Goal: Check status: Check status

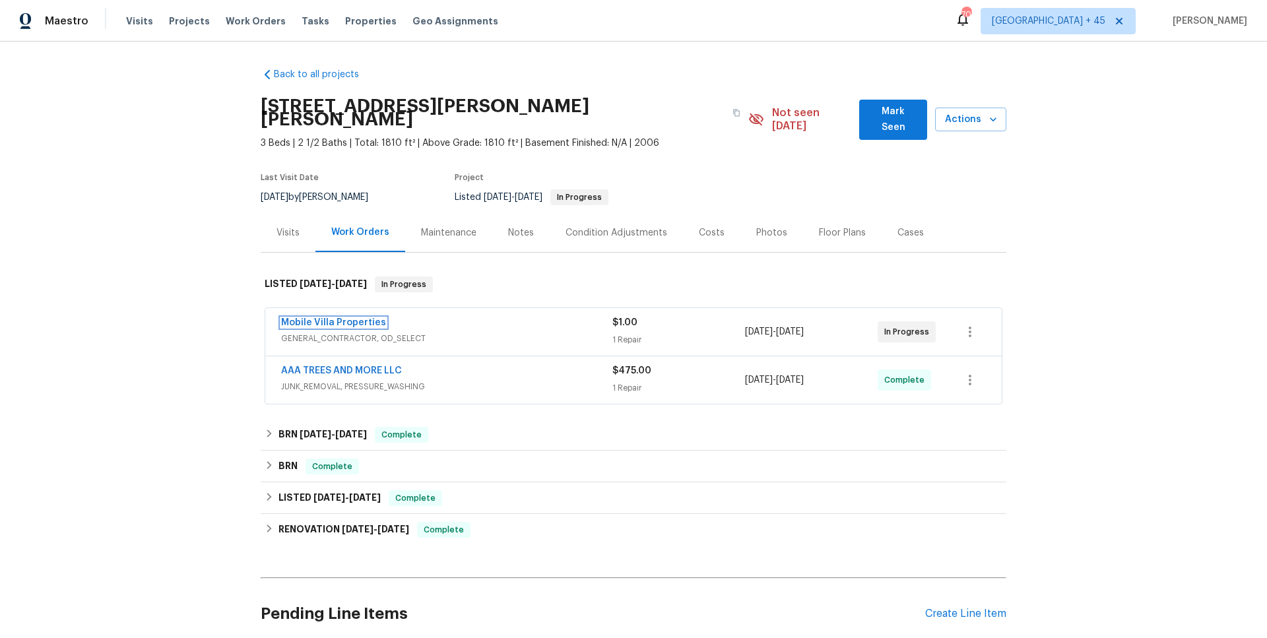
click at [372, 318] on link "Mobile Villa Properties" at bounding box center [333, 322] width 105 height 9
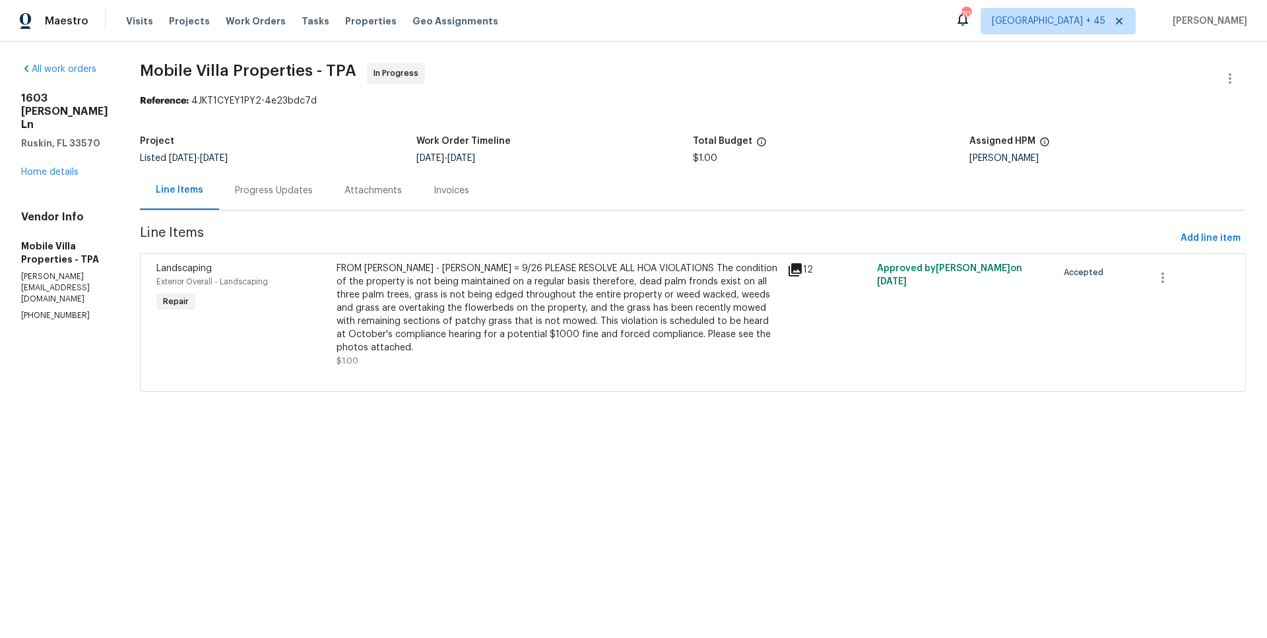
click at [296, 194] on div "Progress Updates" at bounding box center [274, 190] width 78 height 13
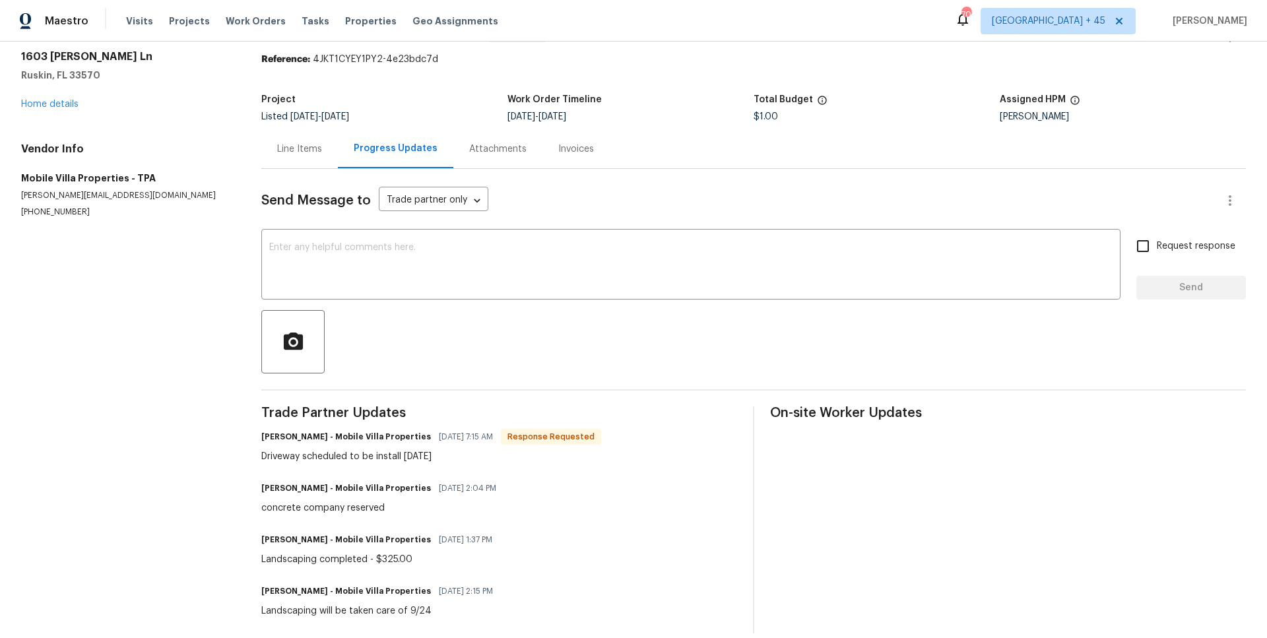
scroll to position [44, 0]
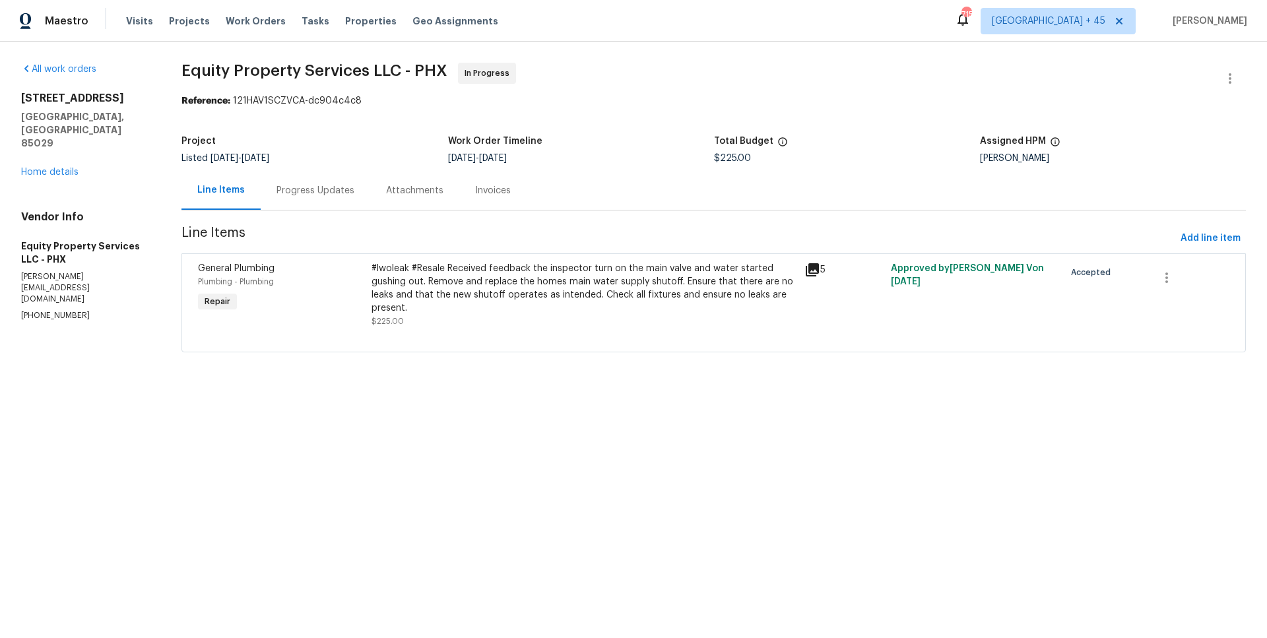
click at [309, 191] on div "Progress Updates" at bounding box center [315, 190] width 78 height 13
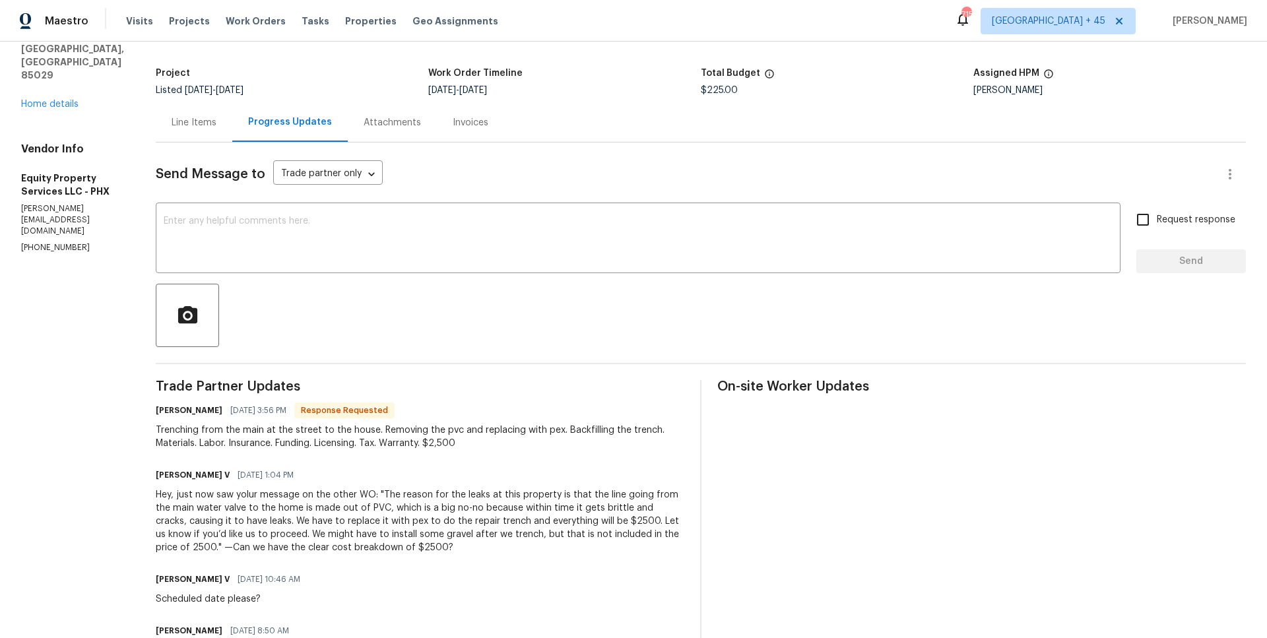
scroll to position [75, 0]
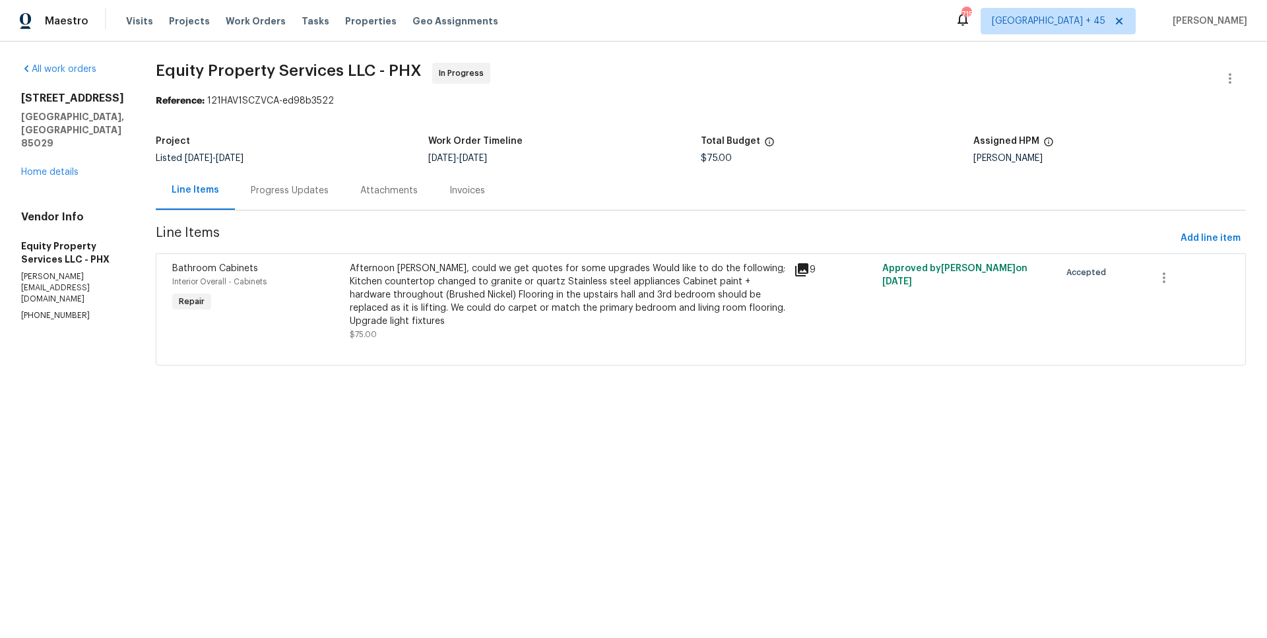
click at [310, 208] on div "Progress Updates" at bounding box center [290, 190] width 110 height 39
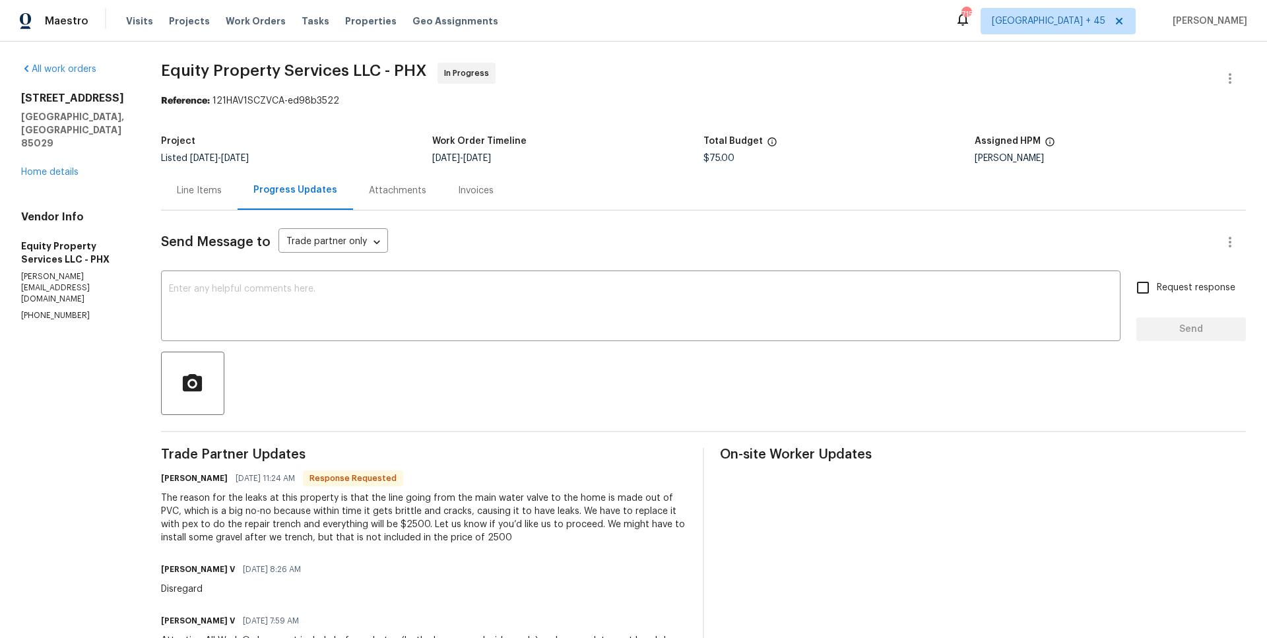
drag, startPoint x: 18, startPoint y: 100, endPoint x: 115, endPoint y: 104, distance: 97.0
click at [115, 104] on div "All work orders 2617 W Willow Ave Phoenix, AZ 85029 Home details Vendor Info Eq…" at bounding box center [633, 461] width 1267 height 838
copy h2 "2617 W Willow Ave"
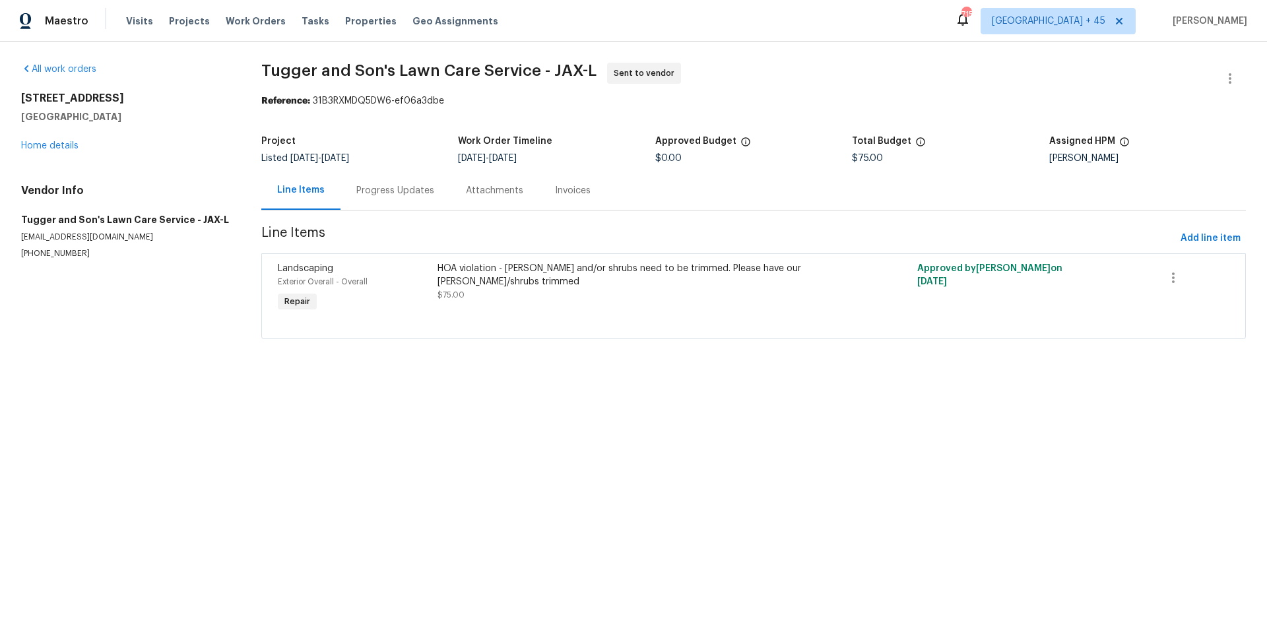
click at [362, 196] on div "Progress Updates" at bounding box center [395, 190] width 78 height 13
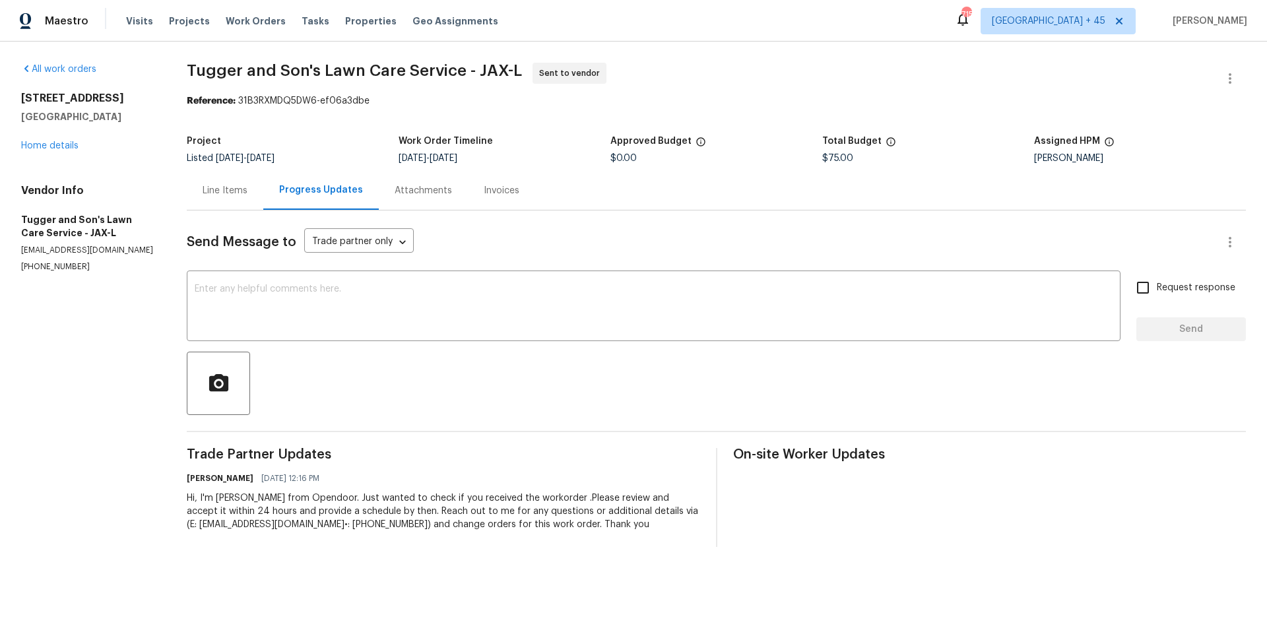
click at [222, 209] on div "Line Items" at bounding box center [225, 190] width 77 height 39
